Goal: Information Seeking & Learning: Learn about a topic

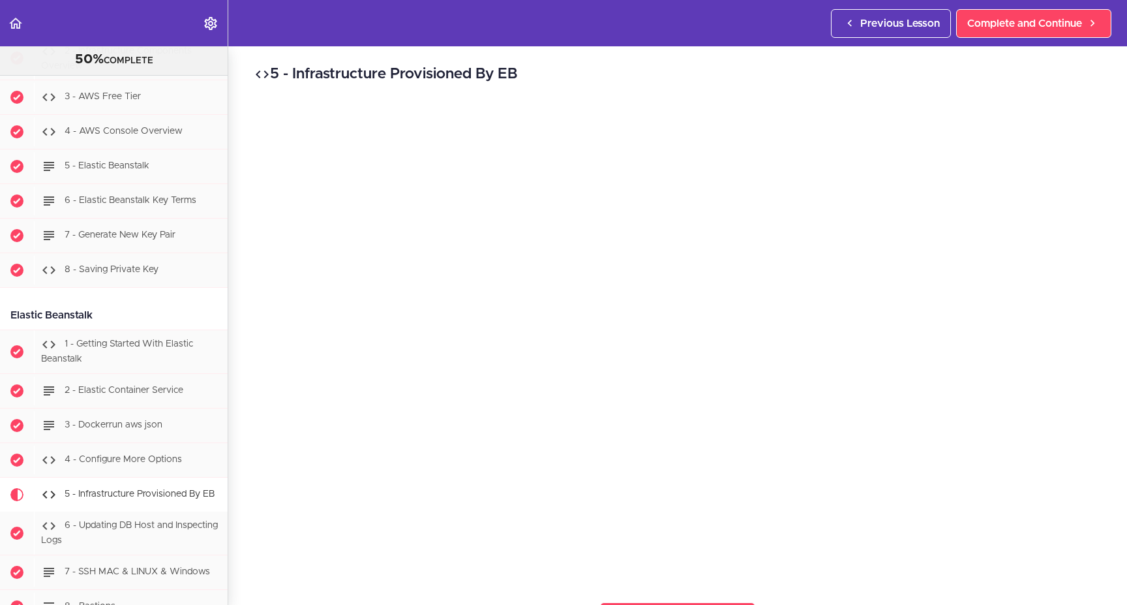
scroll to position [9820, 0]
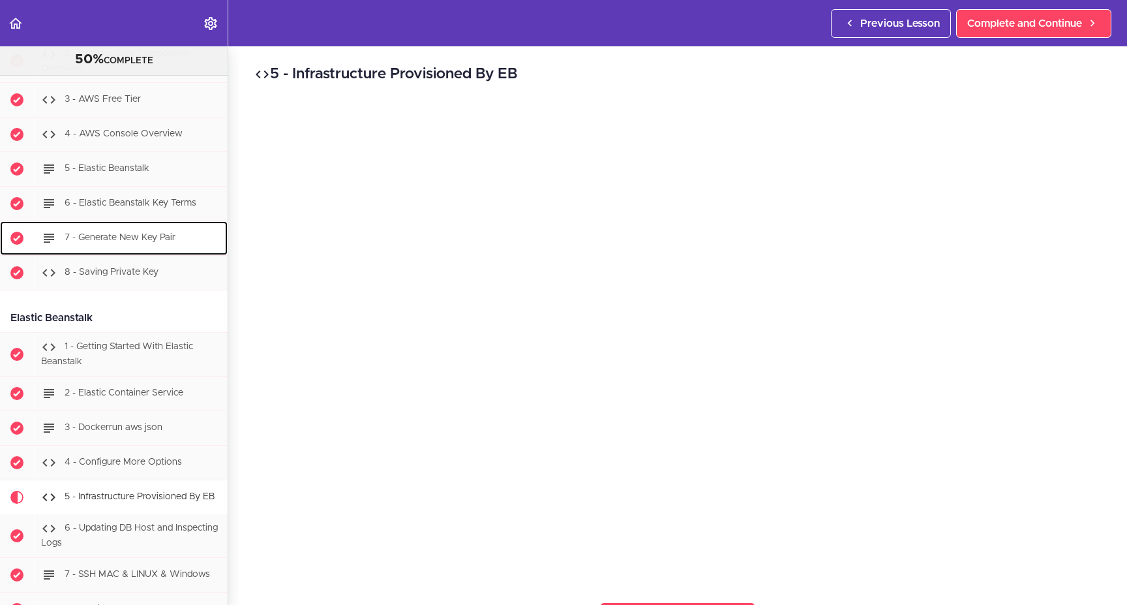
click at [125, 243] on span "7 - Generate New Key Pair" at bounding box center [120, 237] width 111 height 9
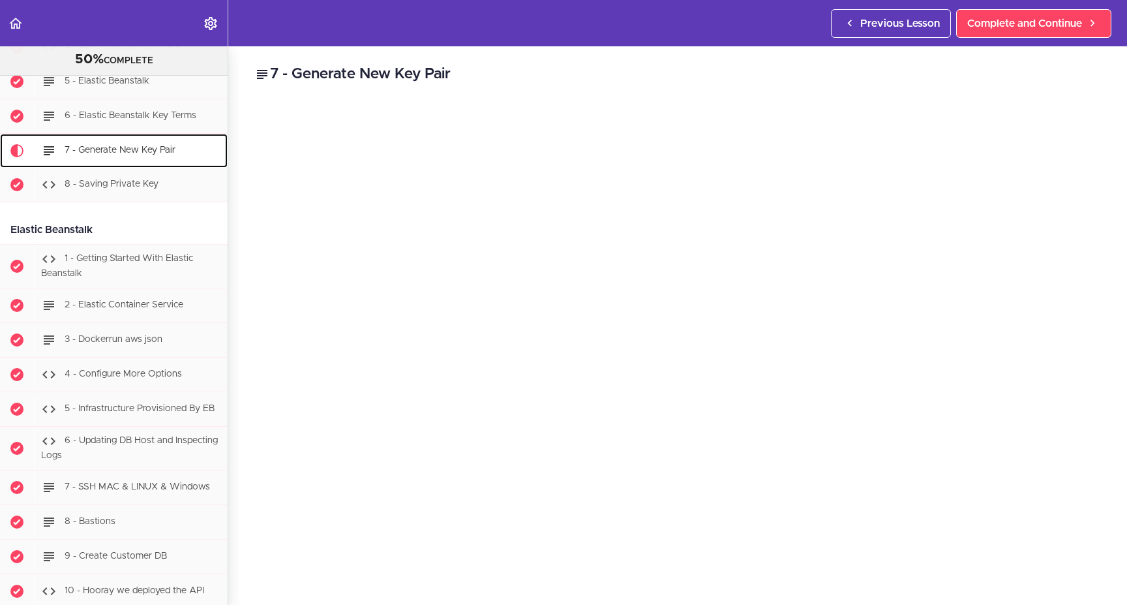
scroll to position [9959, 0]
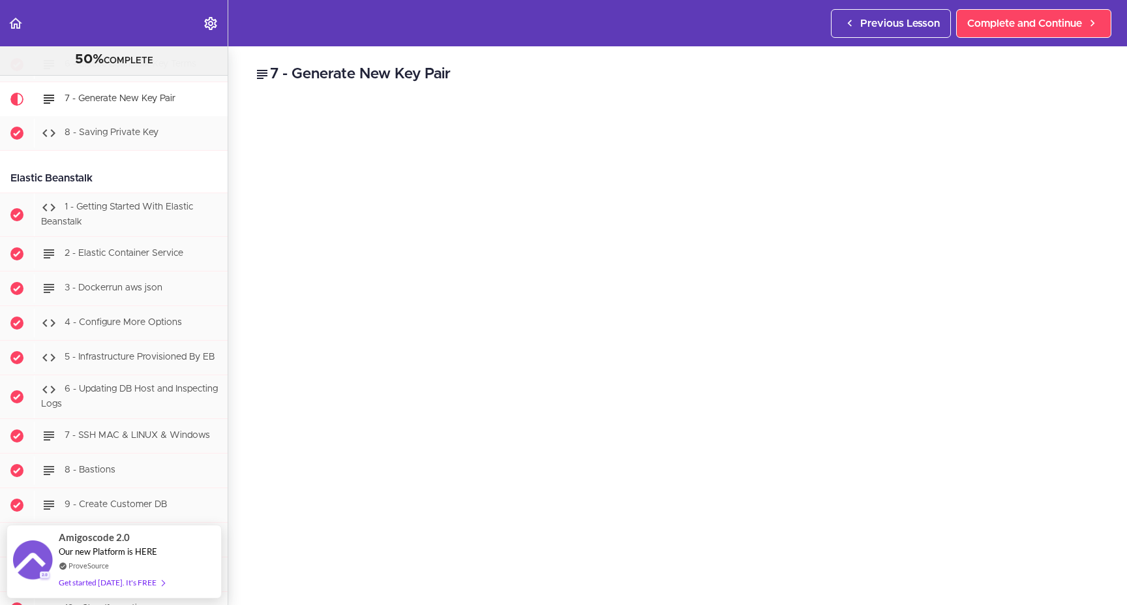
click at [1107, 317] on div "7 - Generate New Key Pair Here are some common algorithms used for SSH keys: RS…" at bounding box center [677, 325] width 899 height 558
click at [1104, 308] on div "7 - Generate New Key Pair Here are some common algorithms used for SSH keys: RS…" at bounding box center [677, 325] width 899 height 558
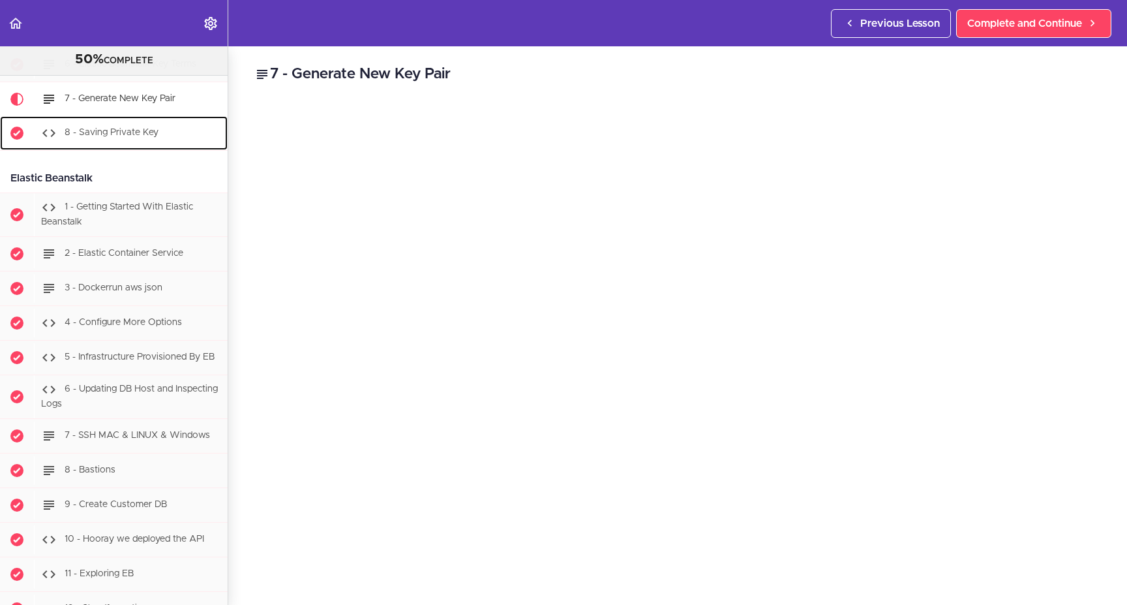
click at [125, 138] on span "8 - Saving Private Key" at bounding box center [112, 132] width 94 height 9
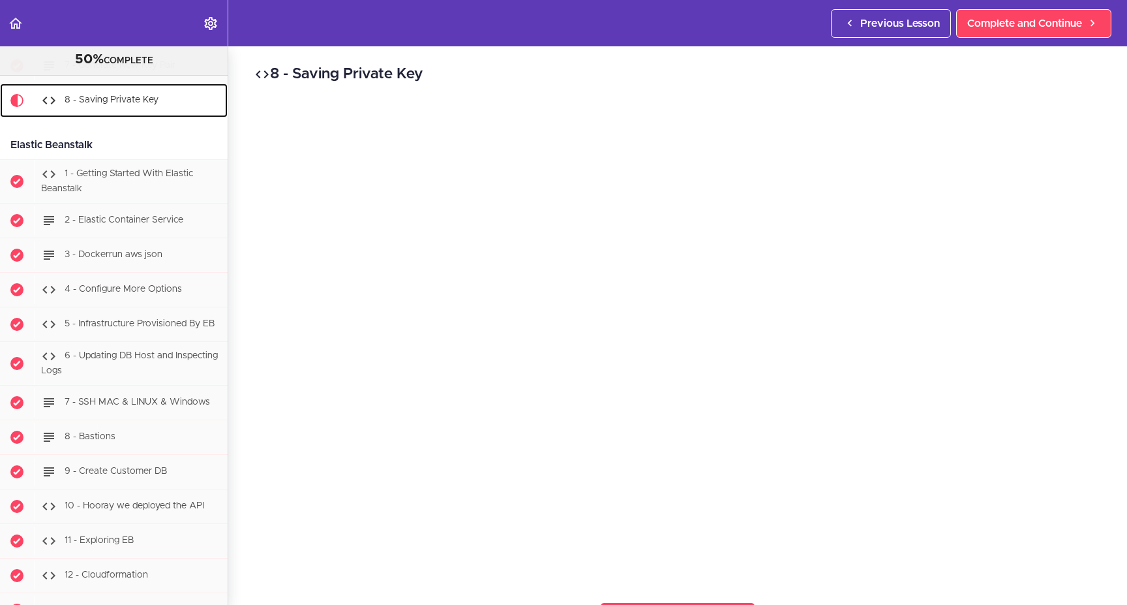
scroll to position [9994, 0]
click at [1100, 352] on div "8 - Saving Private Key Complete and Continue 1 - Follow us on LinkedIn 2 - Subs…" at bounding box center [677, 325] width 899 height 558
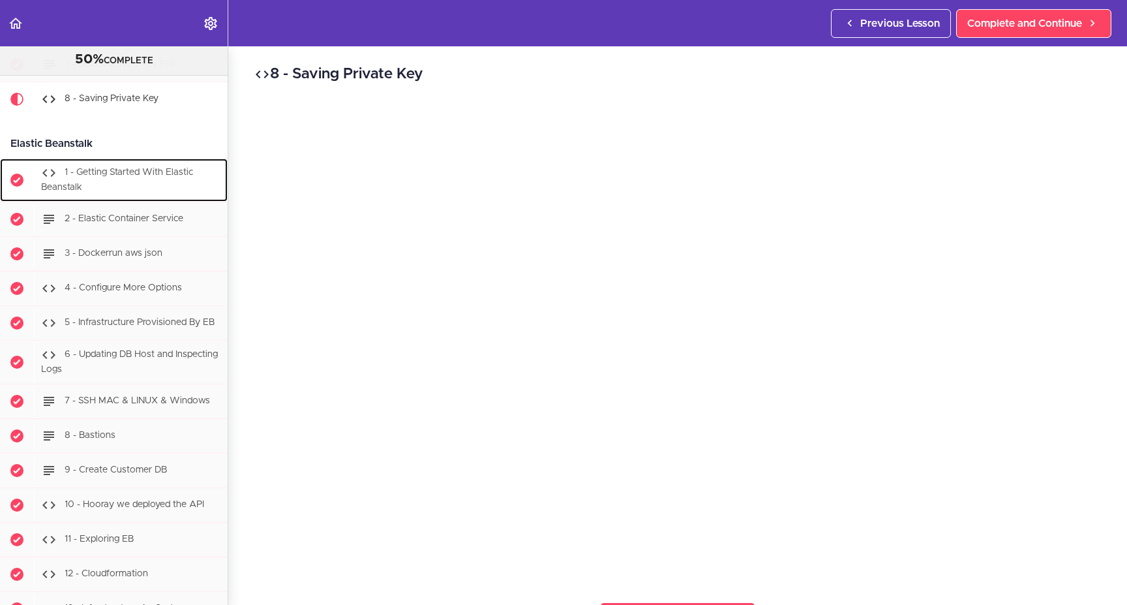
click at [138, 195] on div "1 - Getting Started With Elastic Beanstalk" at bounding box center [131, 179] width 194 height 43
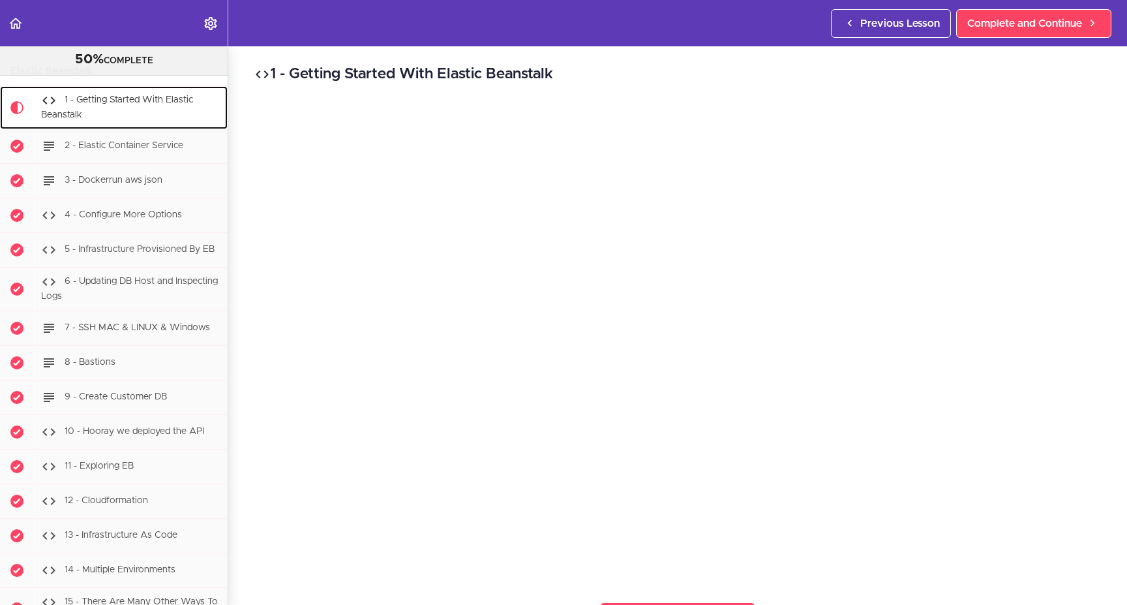
scroll to position [10071, 0]
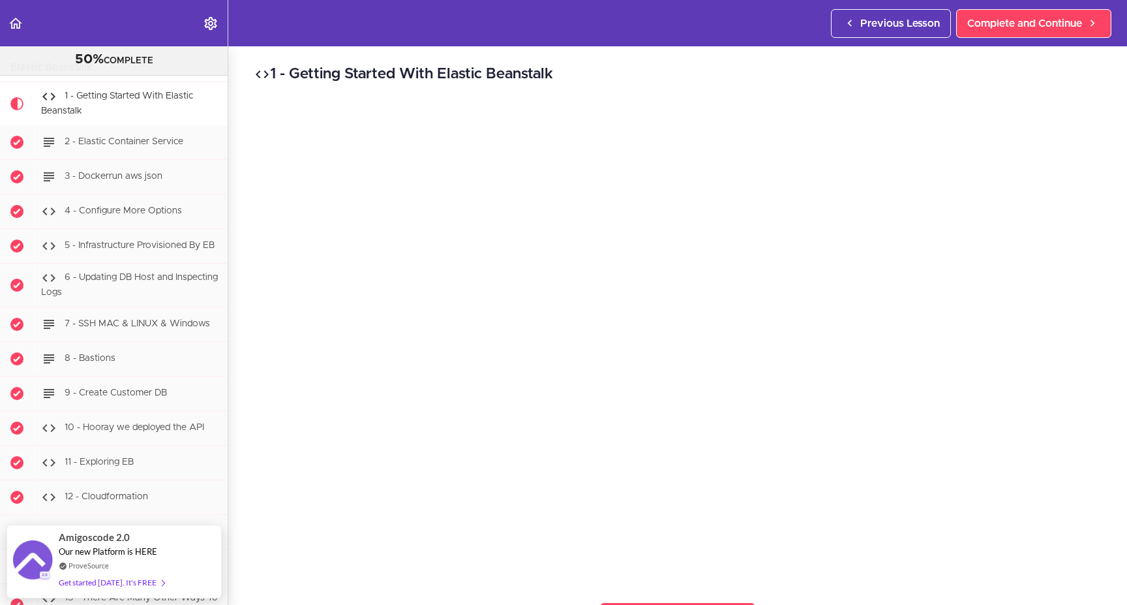
click at [985, 76] on h2 "1 - Getting Started With Elastic Beanstalk" at bounding box center [677, 74] width 847 height 22
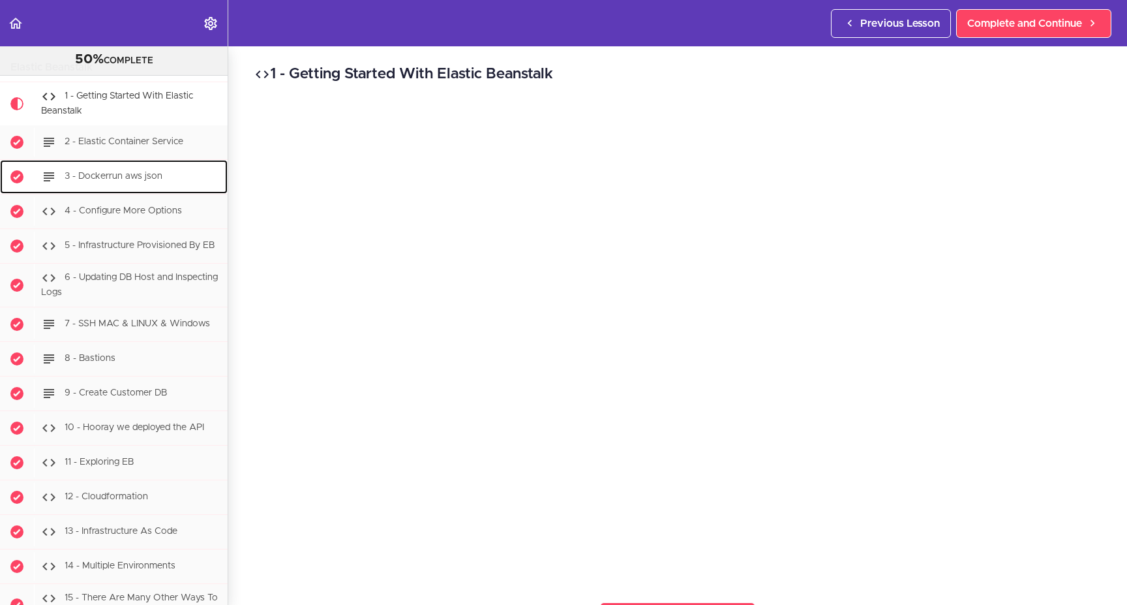
click at [122, 181] on span "3 - Dockerrun aws json" at bounding box center [114, 176] width 98 height 9
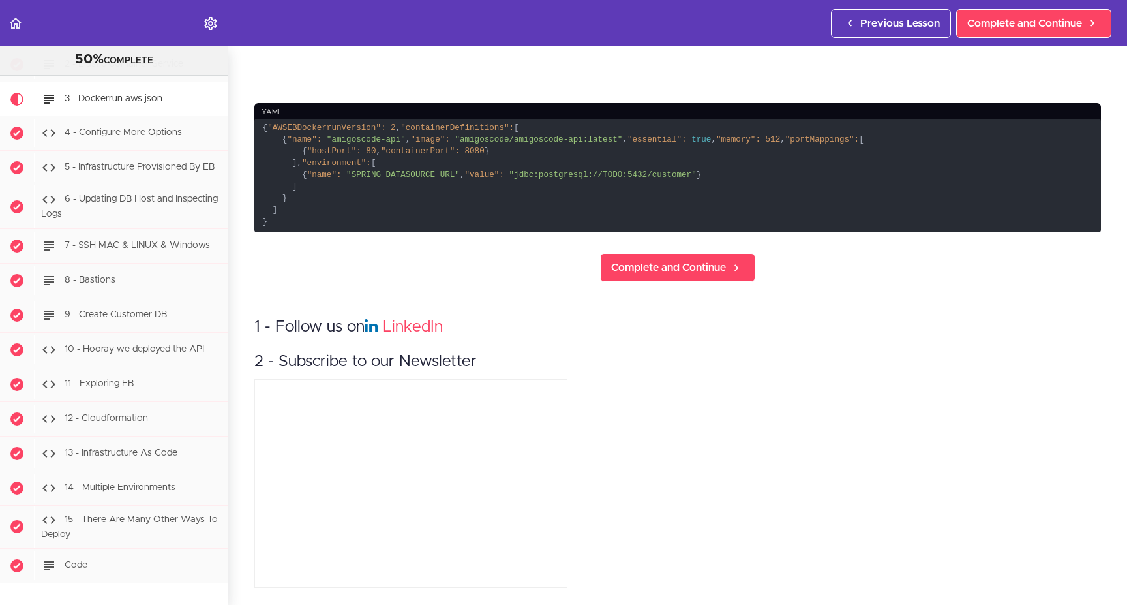
scroll to position [547, 0]
drag, startPoint x: 265, startPoint y: 72, endPoint x: 324, endPoint y: 191, distance: 133.0
click at [327, 232] on code "{ "AWSEBDockerrunVersion": 2 , "containerDefinitions": [ { "name": "amigoscode-…" at bounding box center [677, 175] width 847 height 113
drag, startPoint x: 421, startPoint y: 168, endPoint x: 384, endPoint y: 153, distance: 40.7
click at [421, 168] on code "{ "AWSEBDockerrunVersion": 2 , "containerDefinitions": [ { "name": "amigoscode-…" at bounding box center [677, 175] width 847 height 113
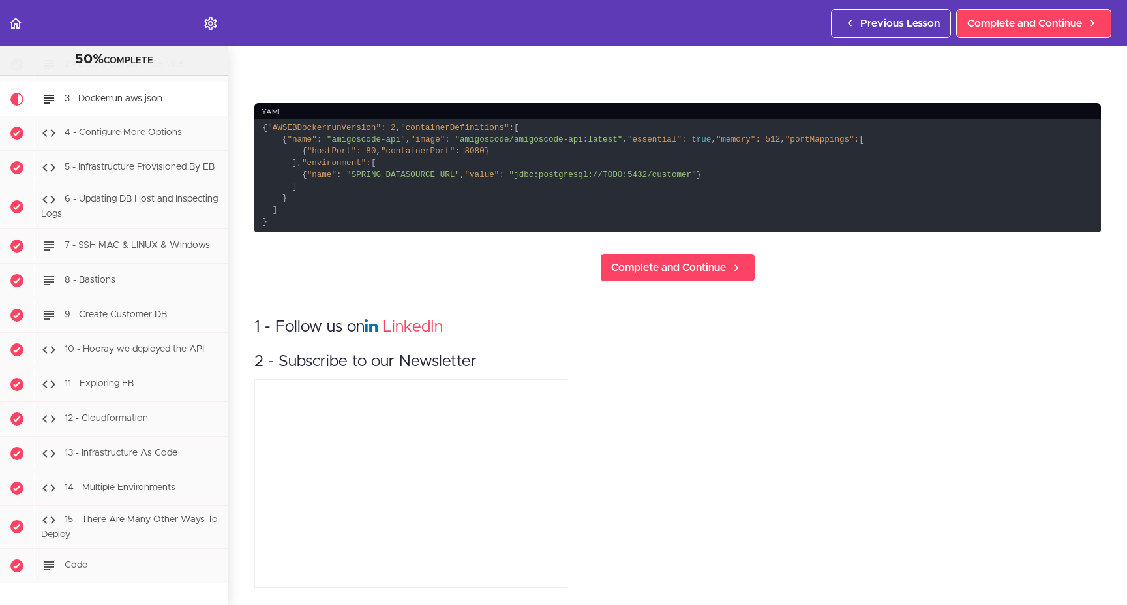
drag, startPoint x: 265, startPoint y: 75, endPoint x: 340, endPoint y: 254, distance: 193.8
click at [340, 232] on code "{ "AWSEBDockerrunVersion": 2 , "containerDefinitions": [ { "name": "amigoscode-…" at bounding box center [677, 175] width 847 height 113
click at [273, 119] on code "{ "AWSEBDockerrunVersion": 2 , "containerDefinitions": [ { "name": "amigoscode-…" at bounding box center [677, 175] width 847 height 113
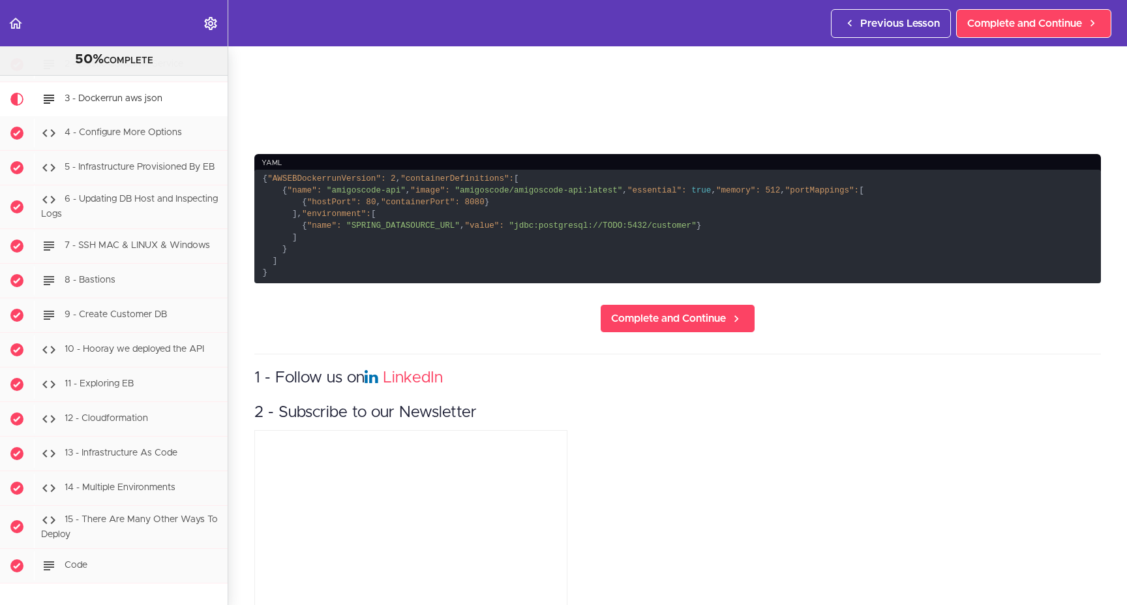
scroll to position [445, 0]
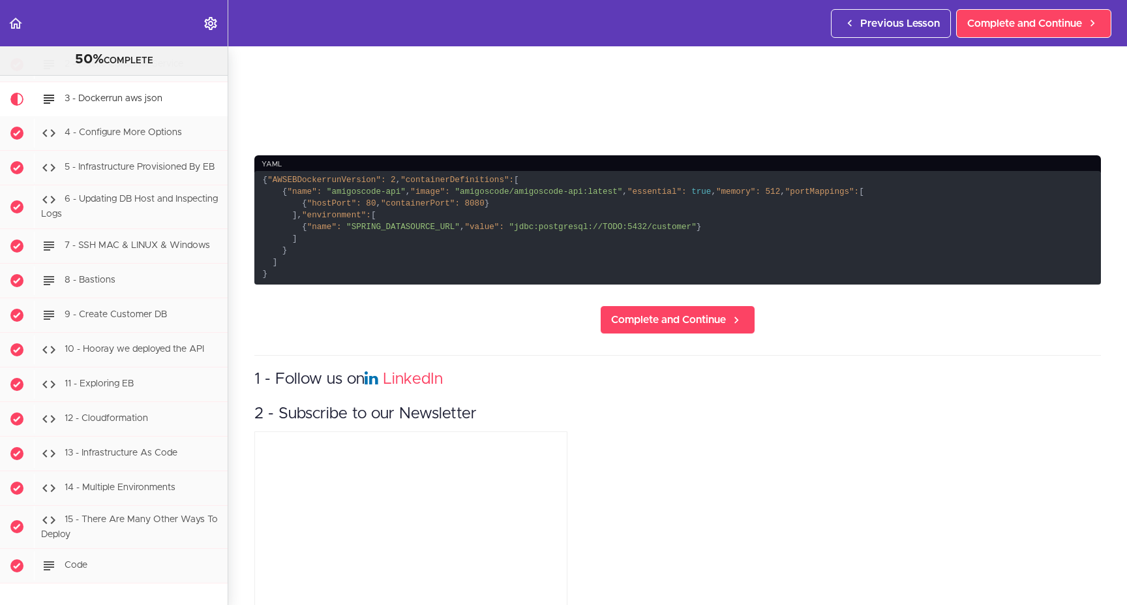
click at [271, 173] on code "{ "AWSEBDockerrunVersion": 2 , "containerDefinitions": [ { "name": "amigoscode-…" at bounding box center [677, 227] width 847 height 113
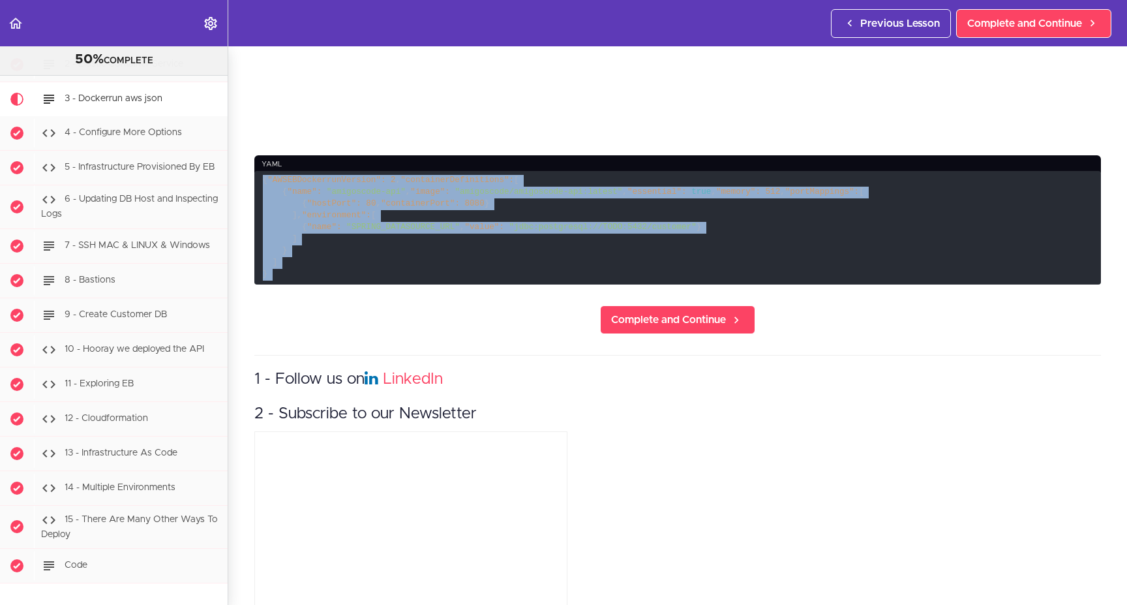
drag, startPoint x: 264, startPoint y: 175, endPoint x: 367, endPoint y: 445, distance: 288.4
click at [367, 445] on section "PROFESSIONAL Full Stack Developer 50% COMPLETE Java Master Class 1 - Java Maste…" at bounding box center [563, 325] width 1127 height 558
copy div "{ "AWSEBDockerrunVersion": 2 , "containerDefinitions": [ { "name": "amigoscode-…"
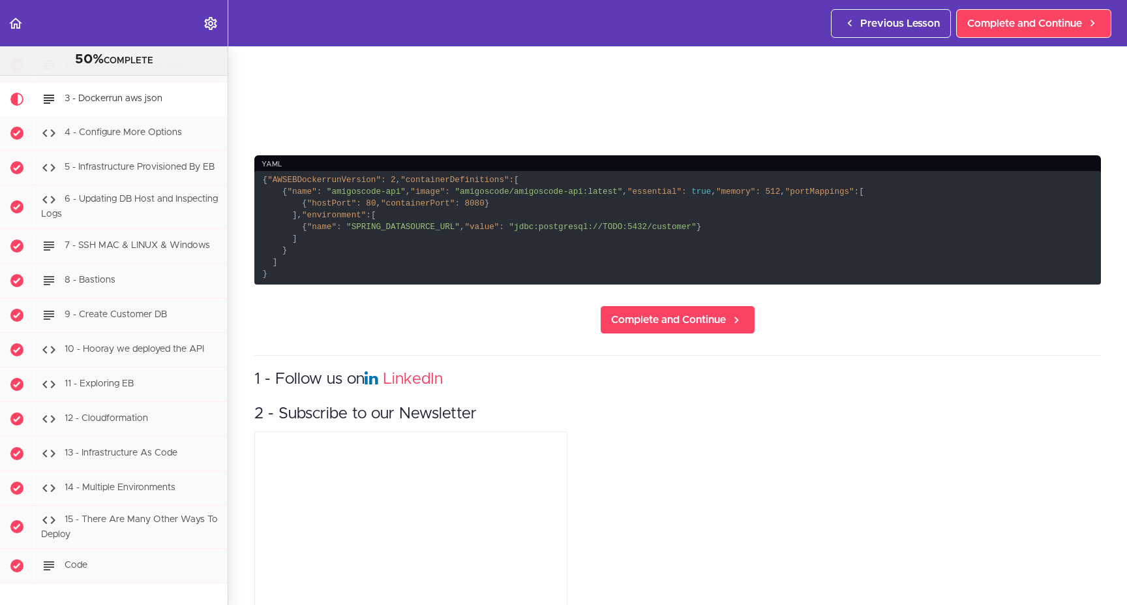
click at [631, 235] on code "{ "AWSEBDockerrunVersion": 2 , "containerDefinitions": [ { "name": "amigoscode-…" at bounding box center [677, 227] width 847 height 113
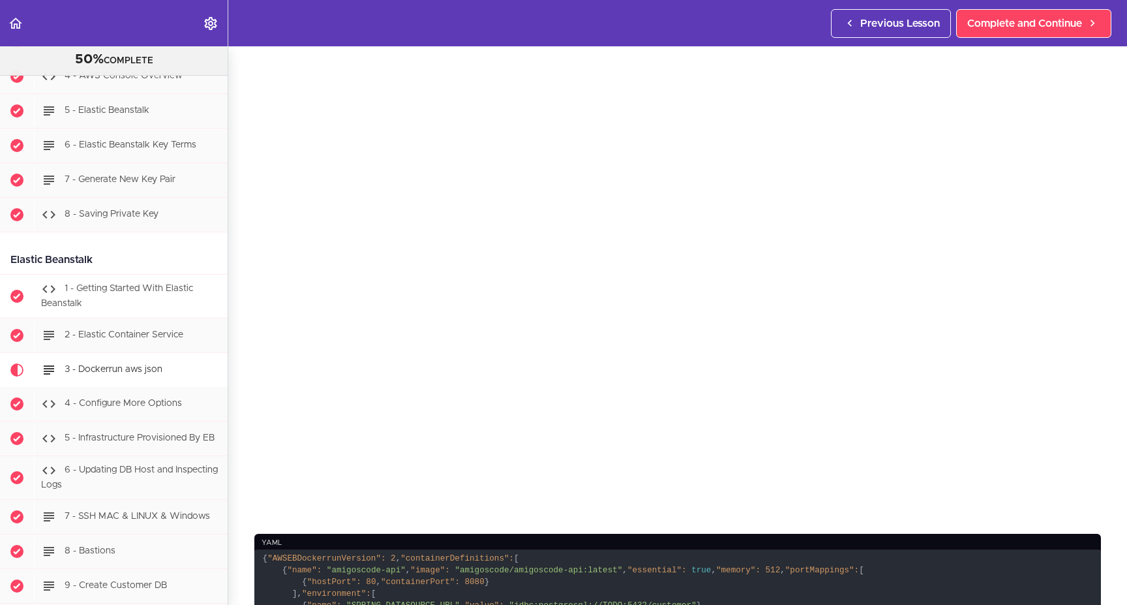
scroll to position [9883, 0]
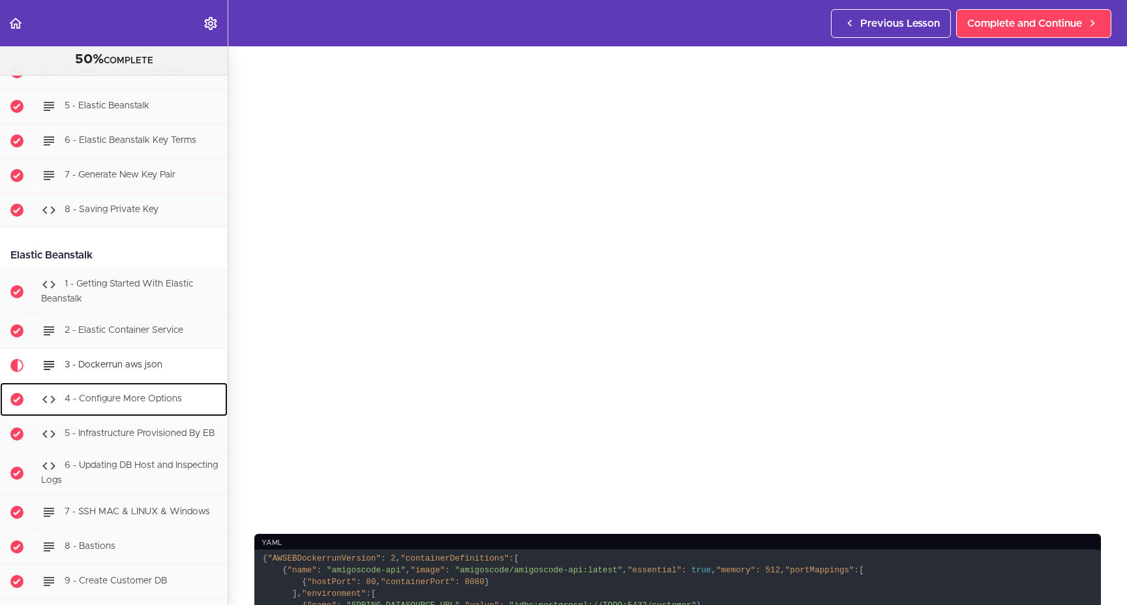
click at [115, 403] on span "4 - Configure More Options" at bounding box center [123, 398] width 117 height 9
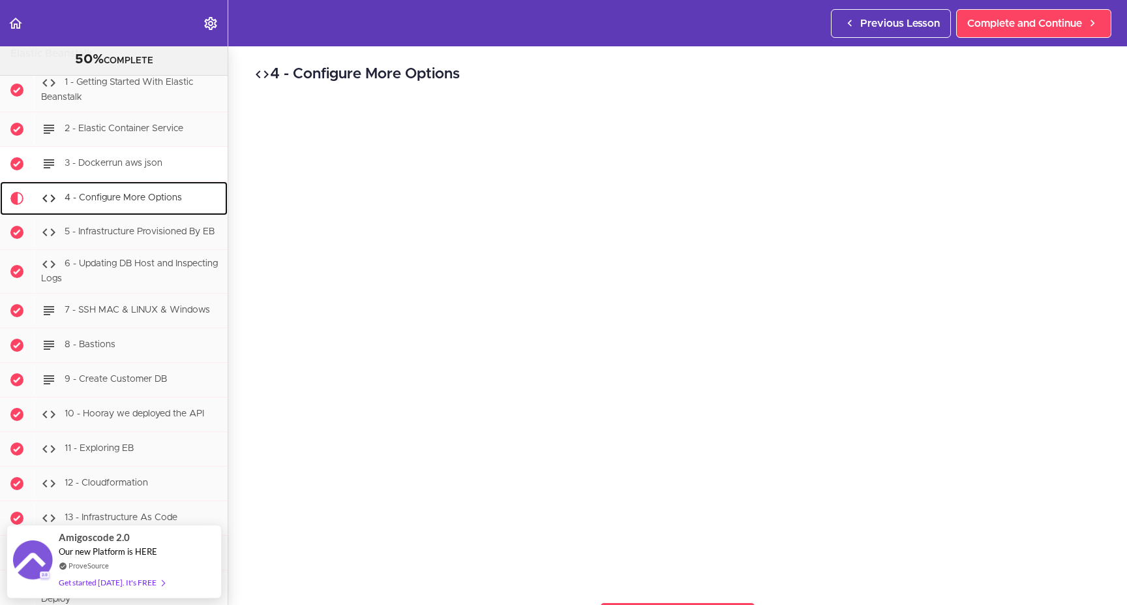
scroll to position [10078, 0]
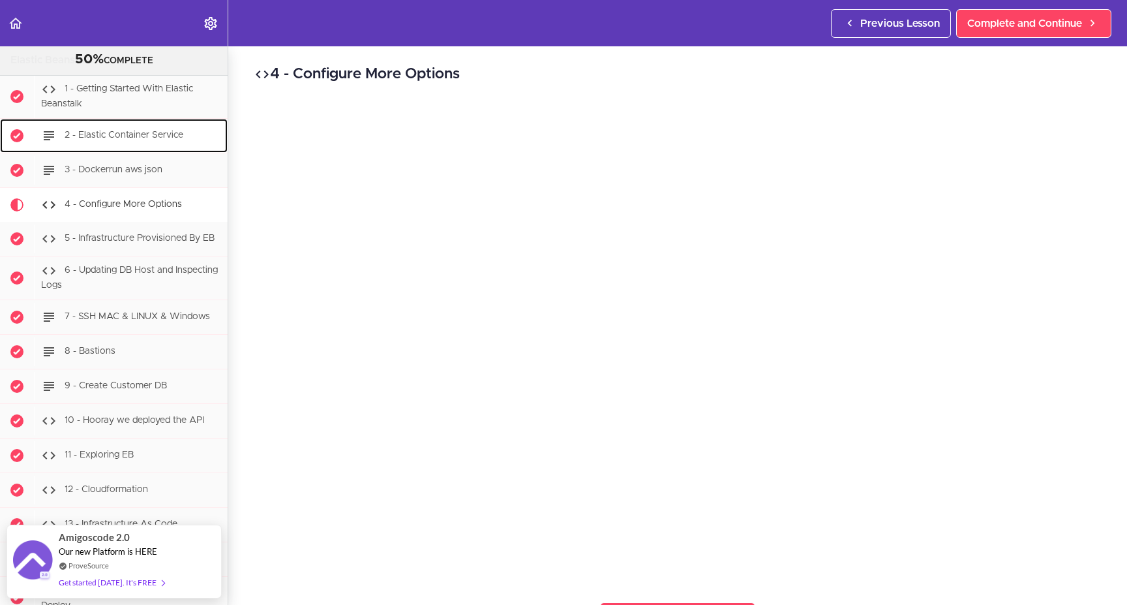
click at [118, 140] on span "2 - Elastic Container Service" at bounding box center [124, 134] width 119 height 9
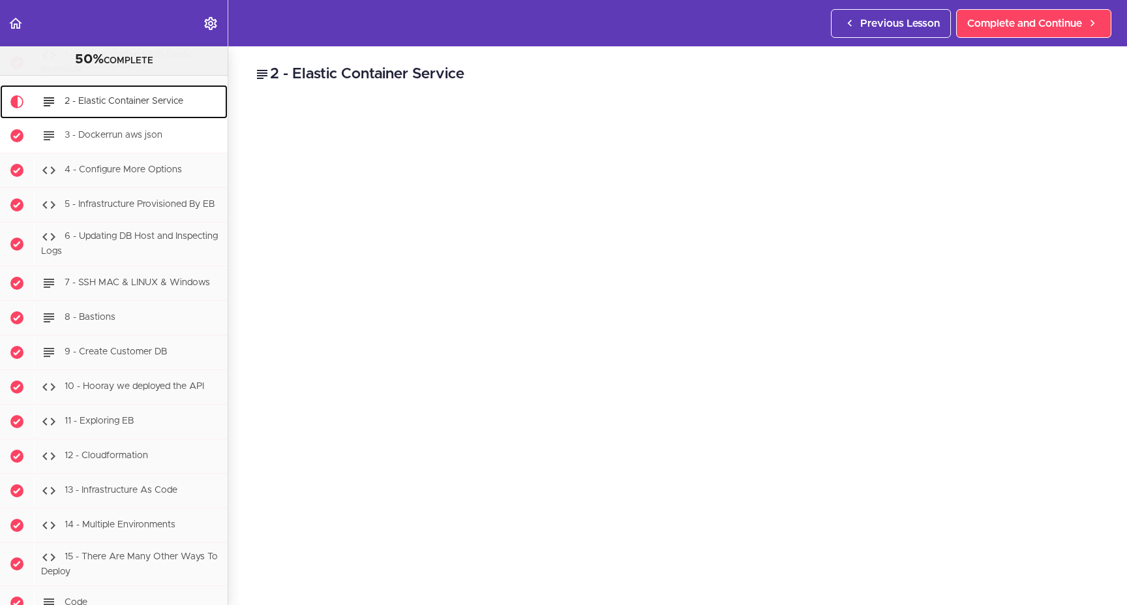
scroll to position [10115, 0]
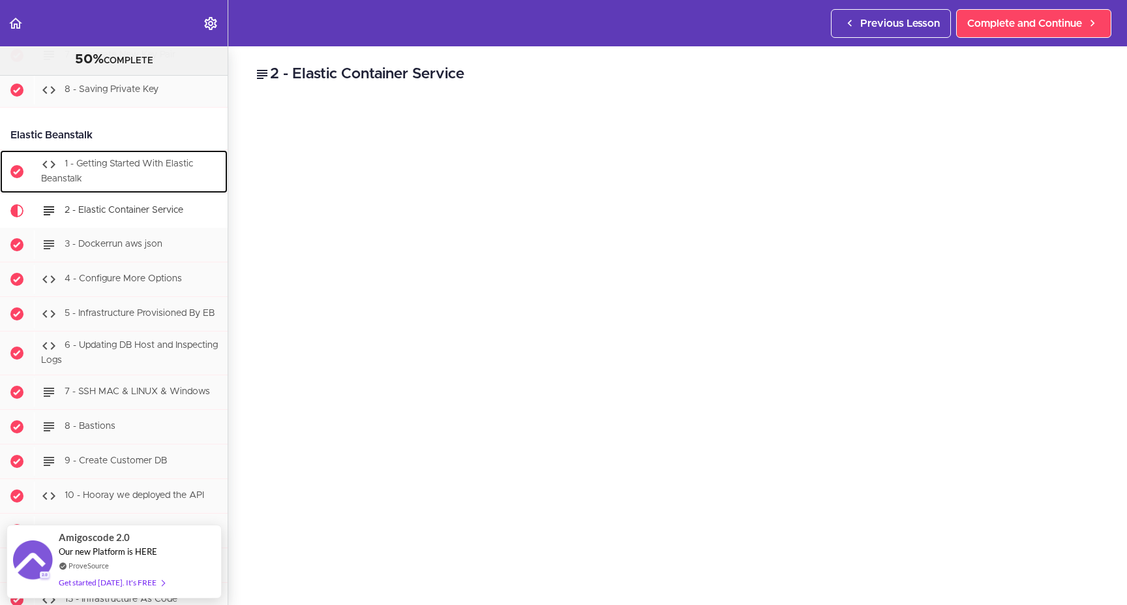
click at [116, 183] on div "1 - Getting Started With Elastic Beanstalk" at bounding box center [131, 171] width 194 height 43
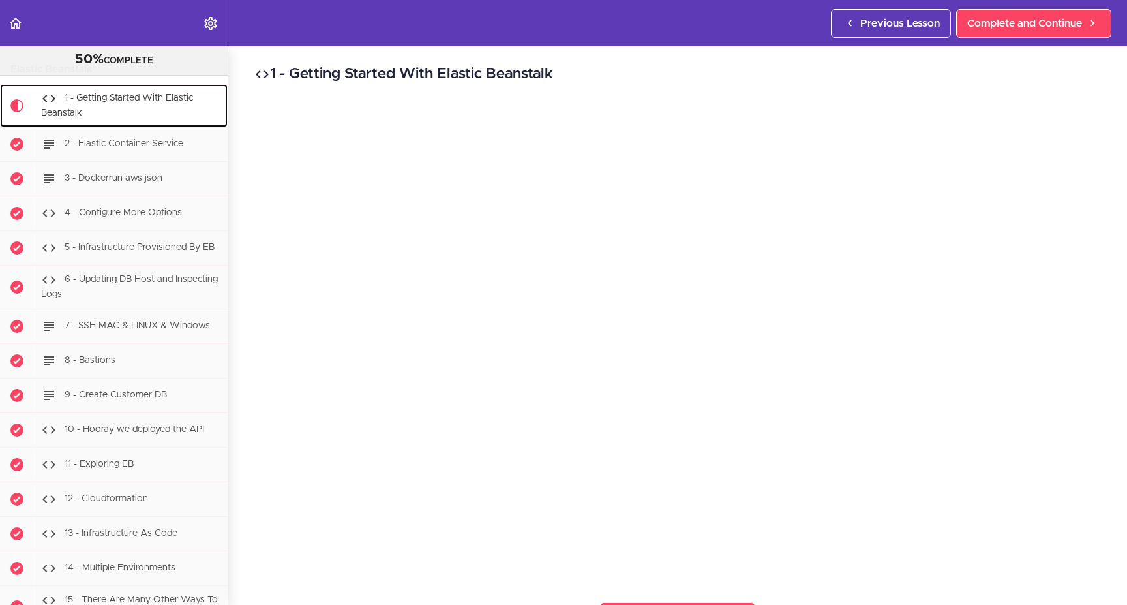
scroll to position [10071, 0]
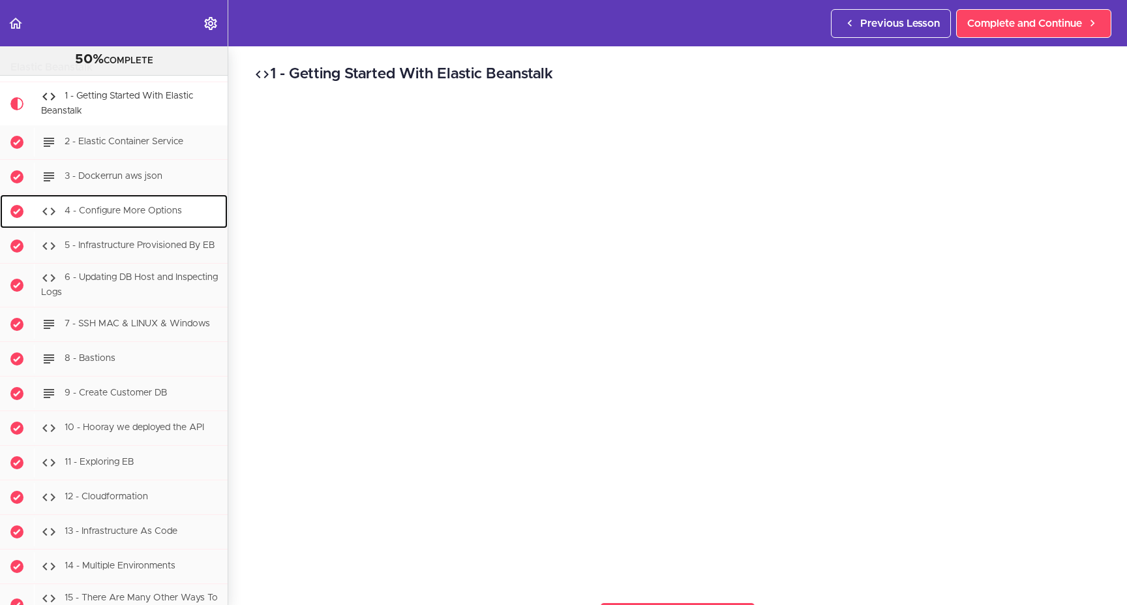
click at [112, 215] on span "4 - Configure More Options" at bounding box center [123, 210] width 117 height 9
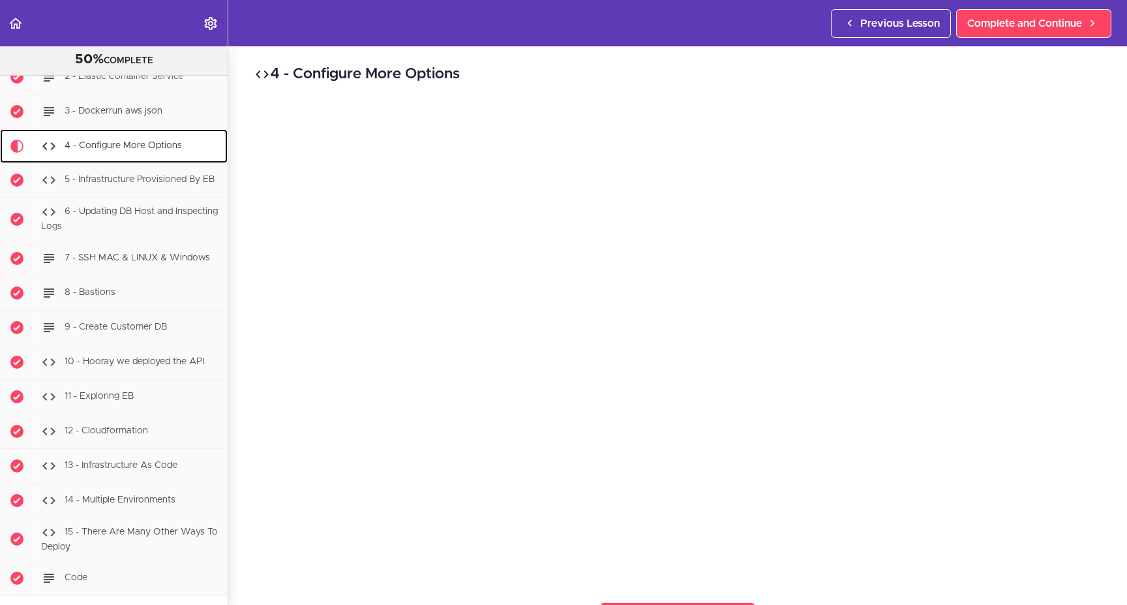
scroll to position [10184, 0]
